Goal: Find specific page/section: Find specific page/section

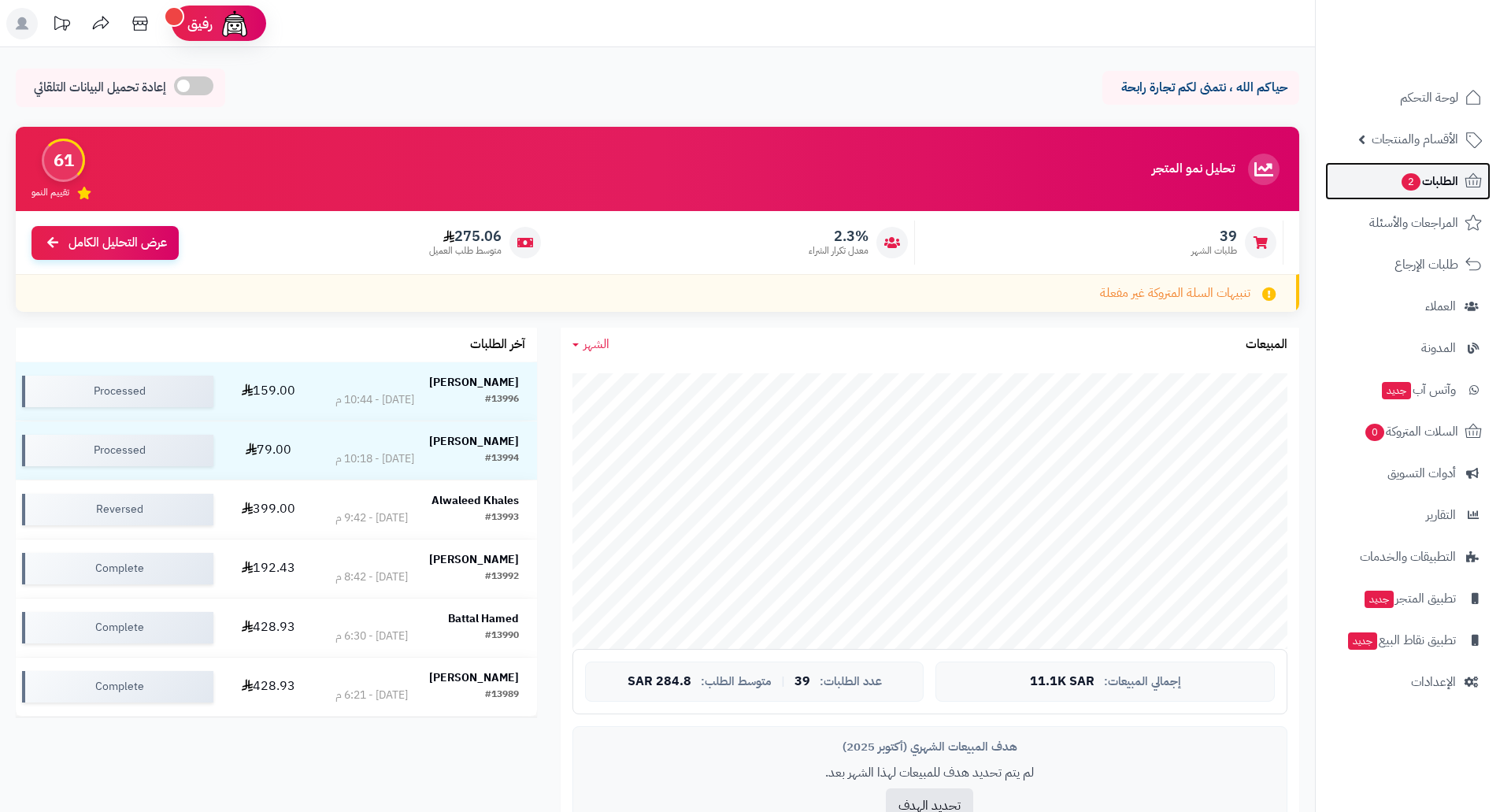
click at [1427, 184] on span "الطلبات 2" at bounding box center [1429, 181] width 58 height 22
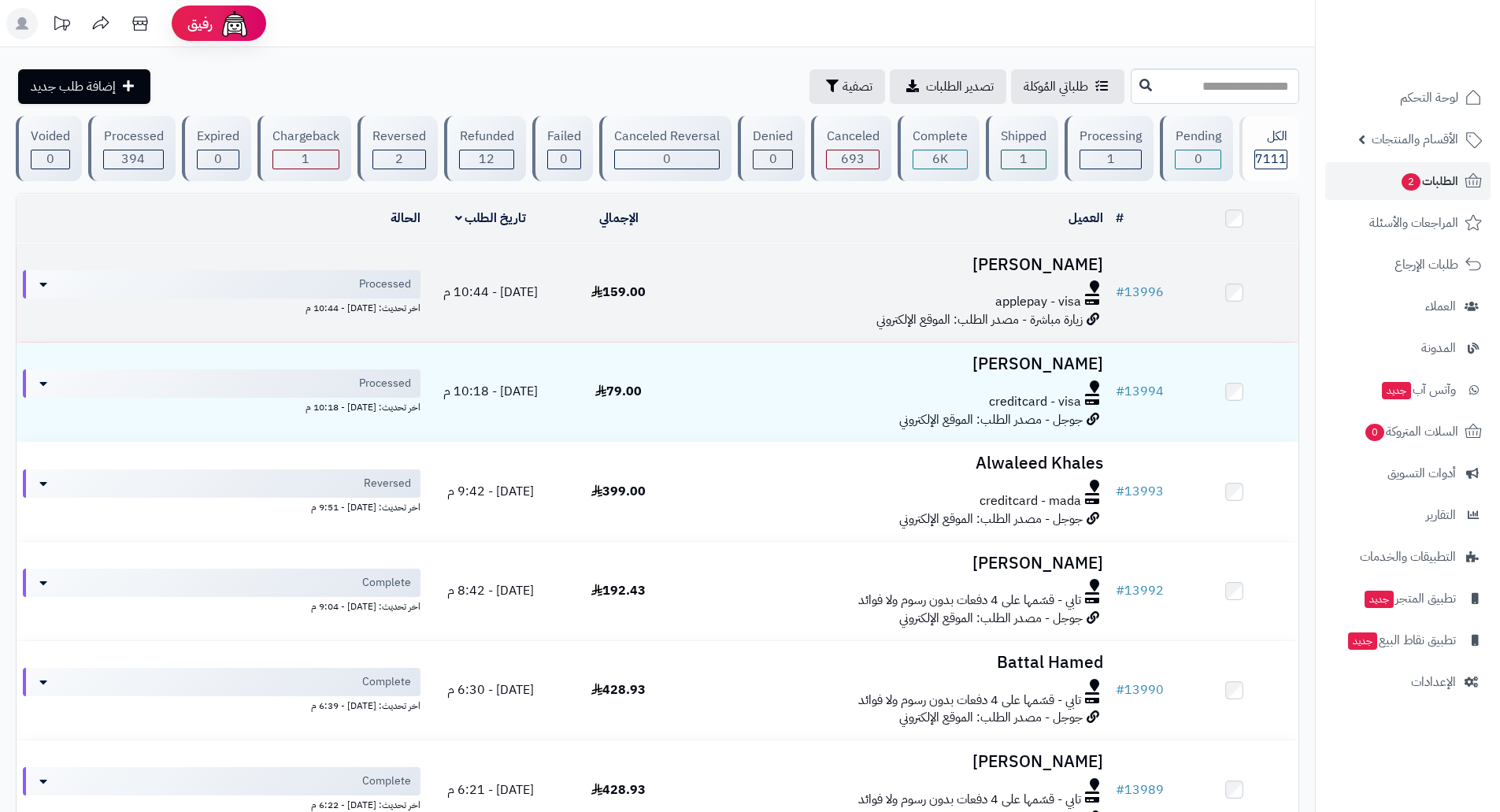
click at [1060, 259] on h3 "[PERSON_NAME]" at bounding box center [896, 265] width 414 height 18
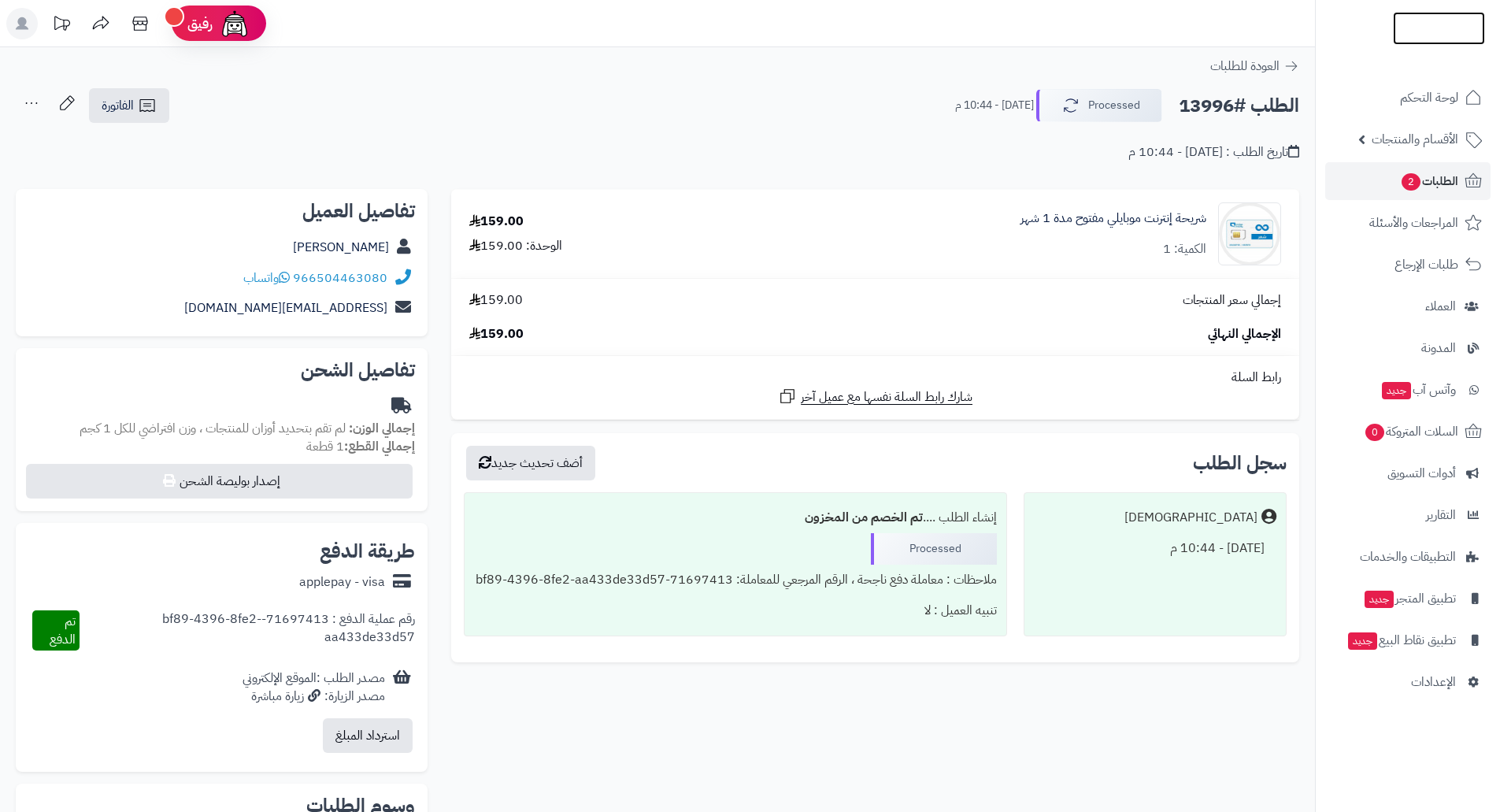
click at [1434, 44] on img at bounding box center [1438, 60] width 92 height 33
